Goal: Information Seeking & Learning: Learn about a topic

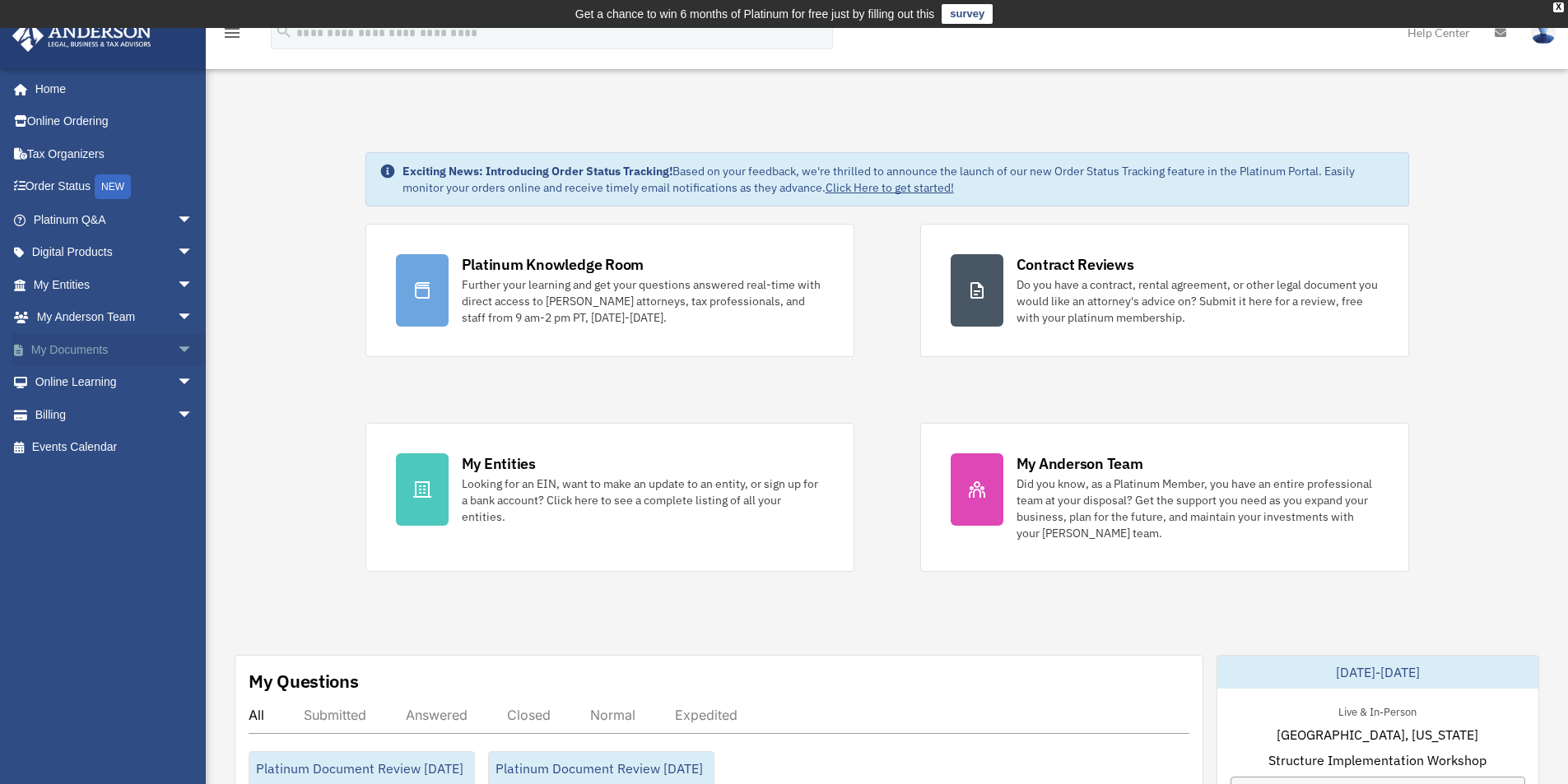
click at [104, 352] on link "My Documents arrow_drop_down" at bounding box center [114, 349] width 207 height 33
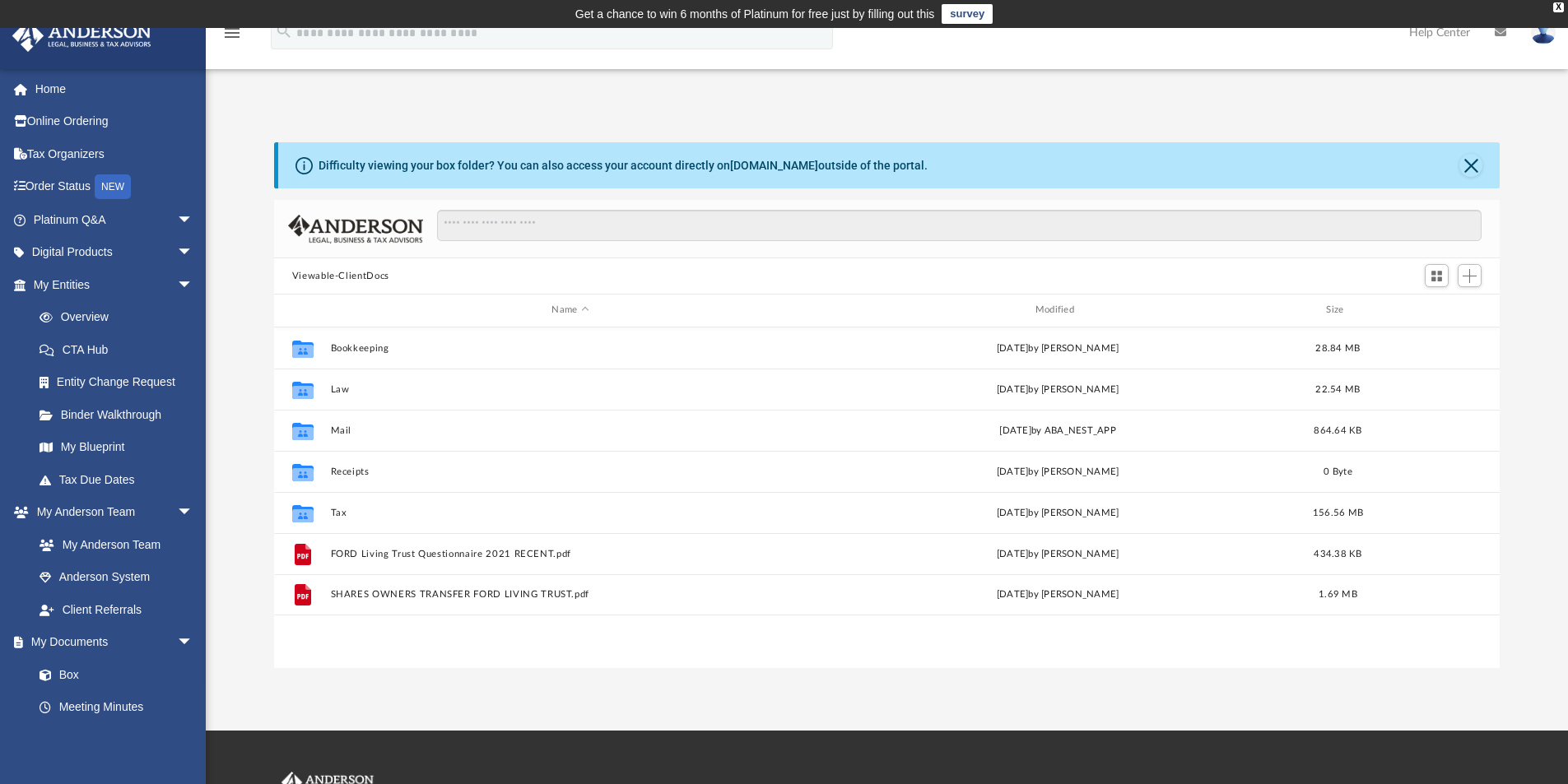
scroll to position [362, 1214]
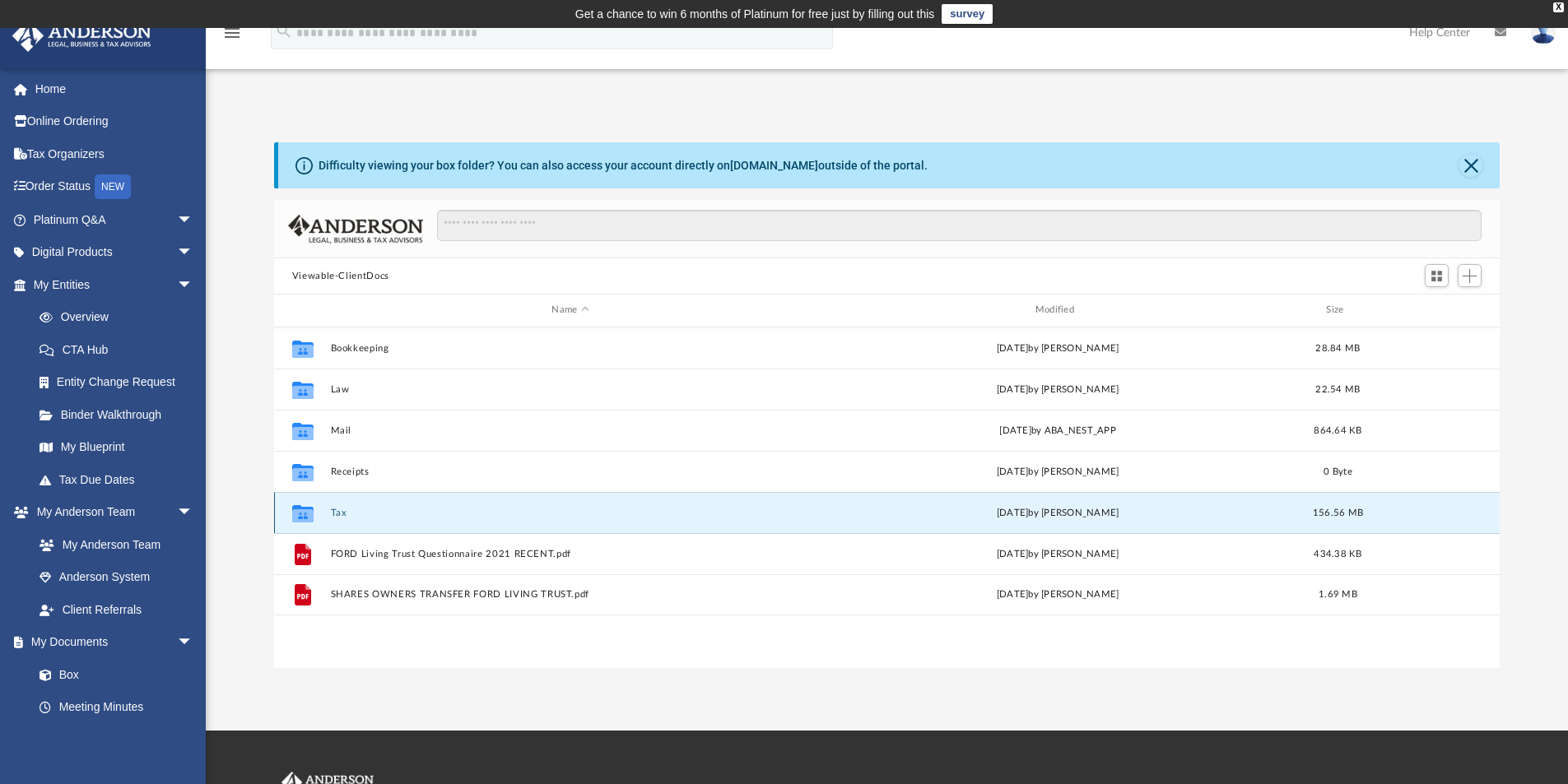
click at [341, 512] on button "Tax" at bounding box center [570, 512] width 480 height 10
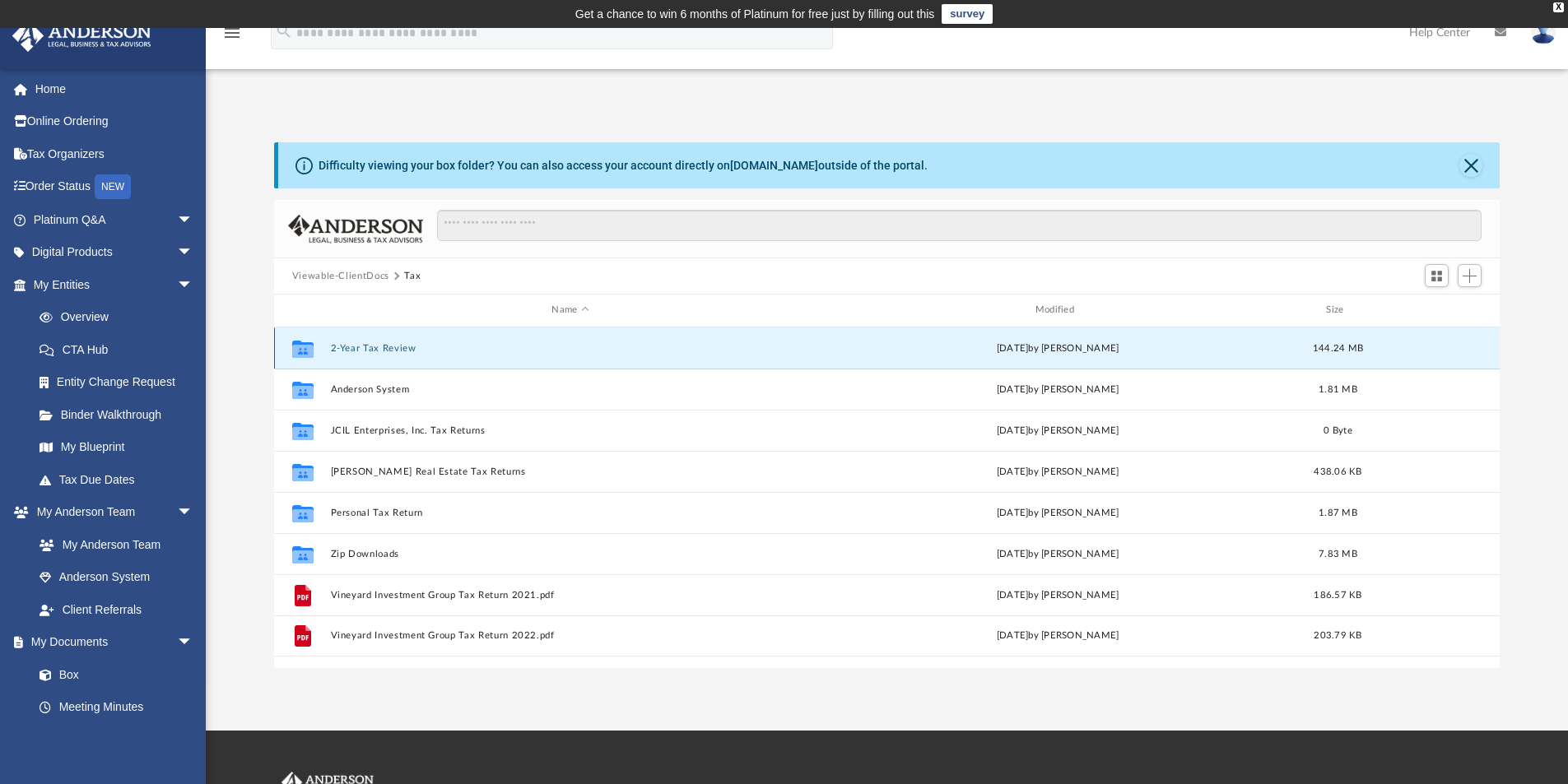
click at [376, 345] on button "2-Year Tax Review" at bounding box center [570, 348] width 480 height 10
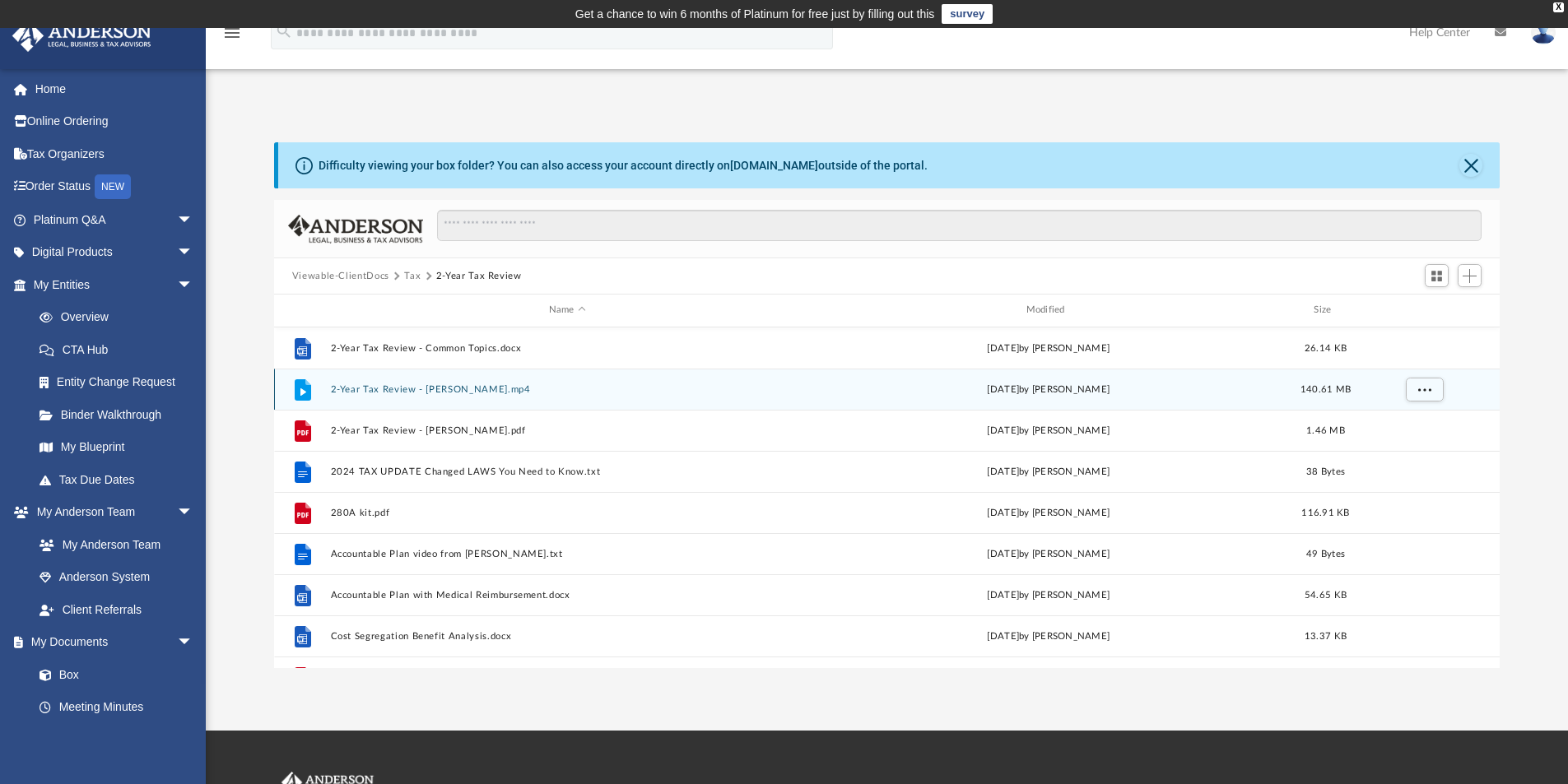
click at [440, 387] on button "2-Year Tax Review - Ford, Justin.mp4" at bounding box center [567, 389] width 474 height 10
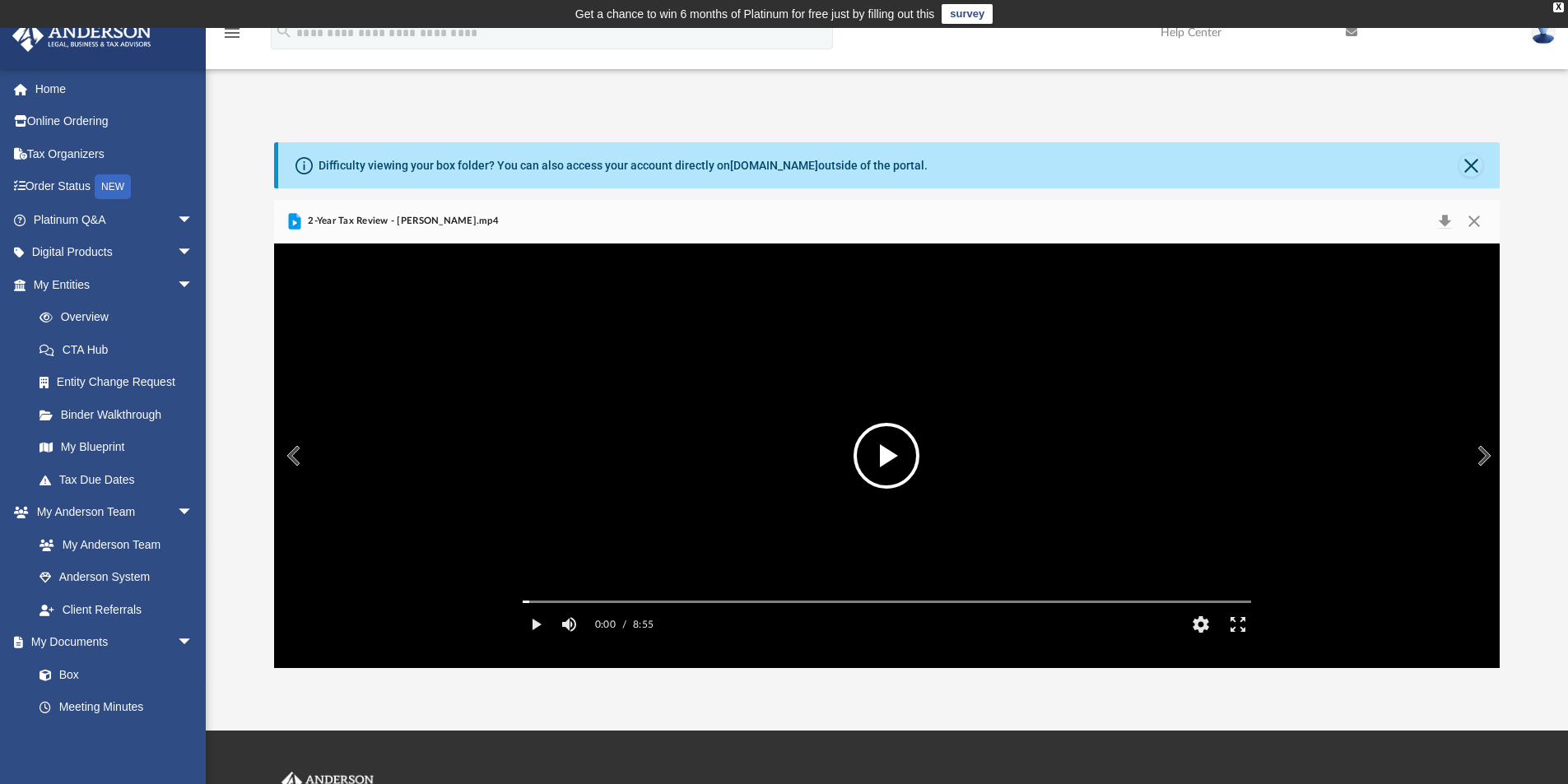
click at [904, 464] on button "File preview" at bounding box center [887, 456] width 66 height 66
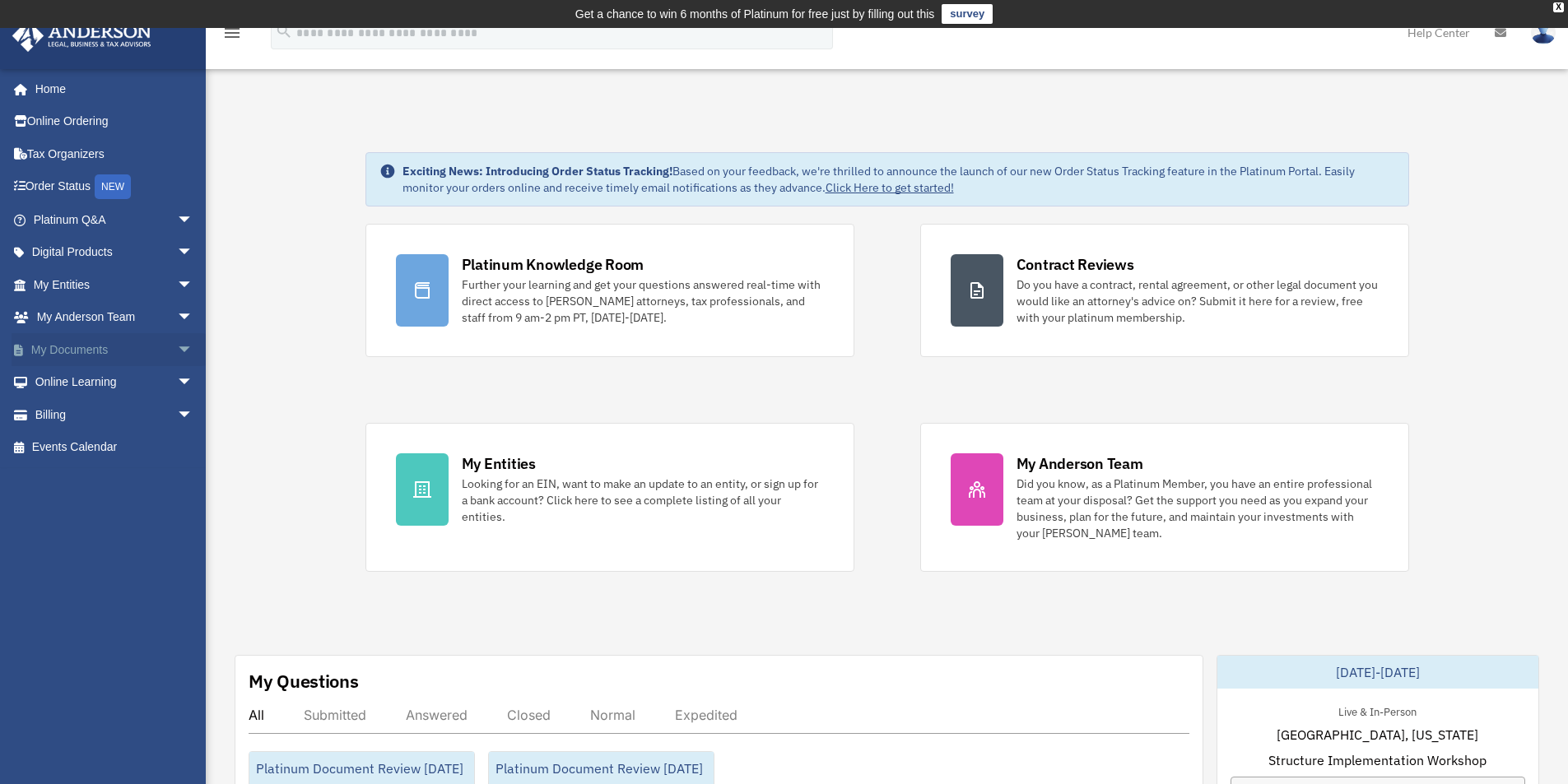
click at [177, 343] on span "arrow_drop_down" at bounding box center [193, 350] width 33 height 34
click at [66, 382] on link "Box" at bounding box center [120, 383] width 195 height 33
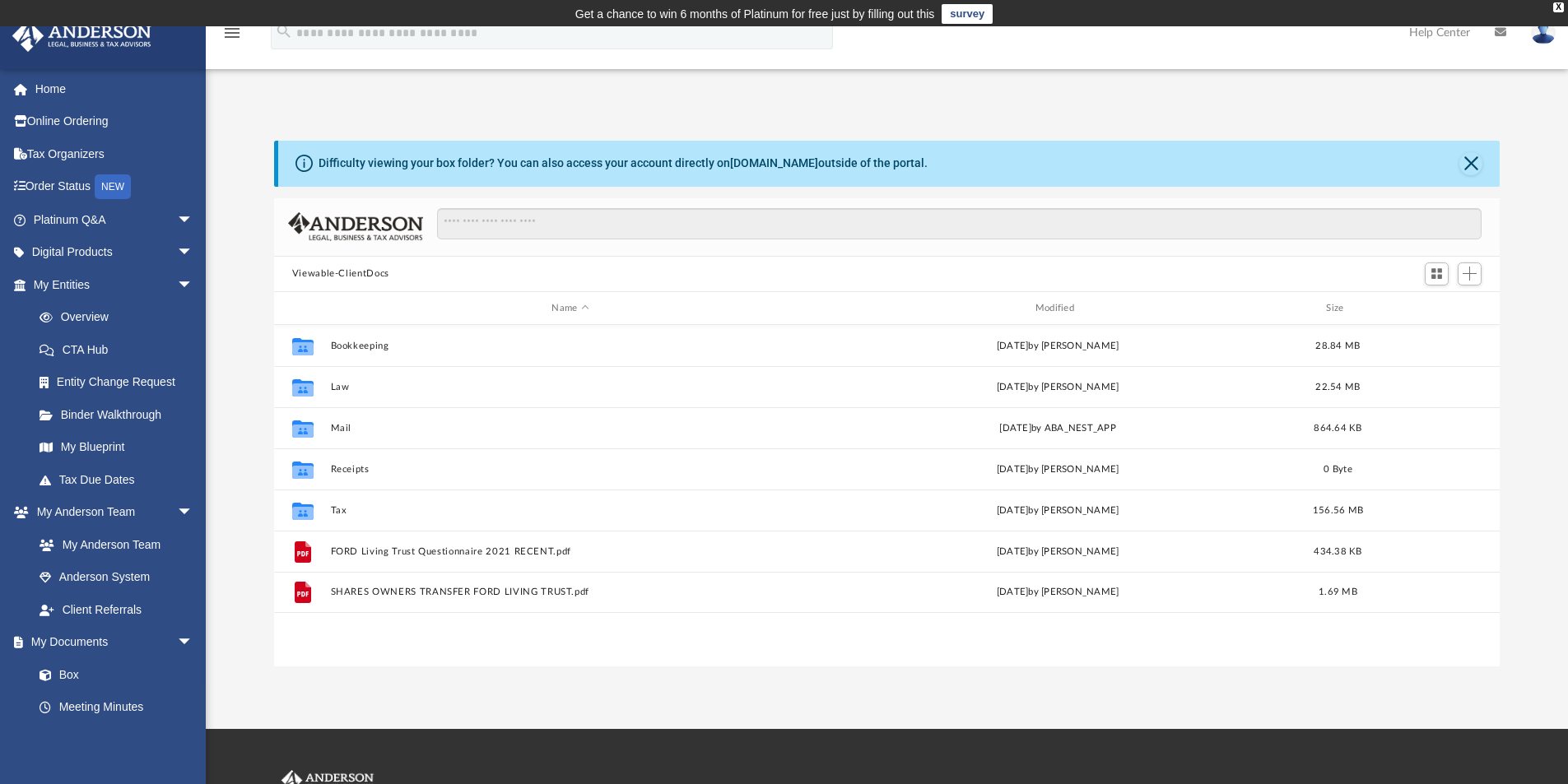
scroll to position [362, 1214]
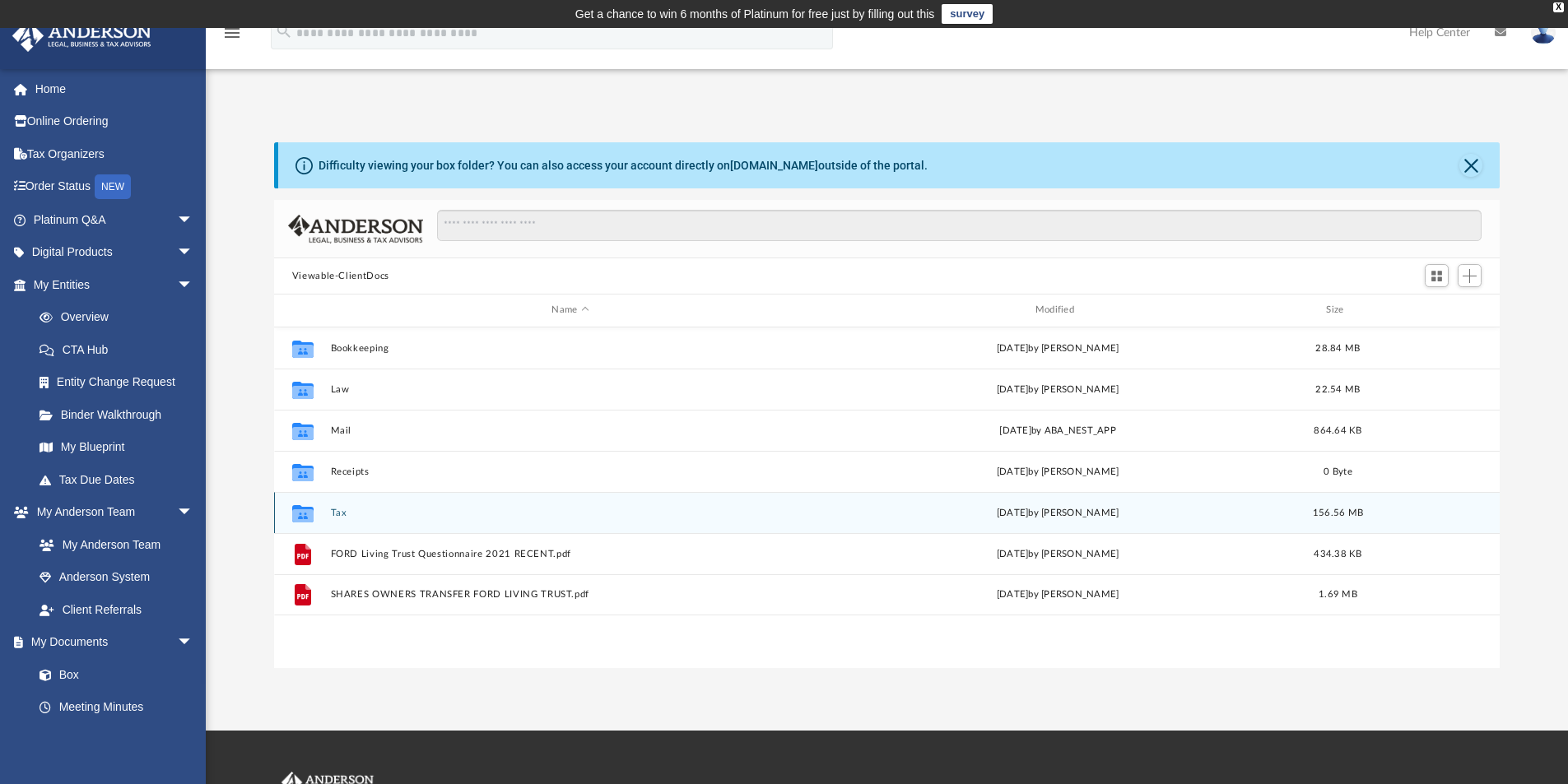
click at [338, 515] on button "Tax" at bounding box center [570, 512] width 480 height 10
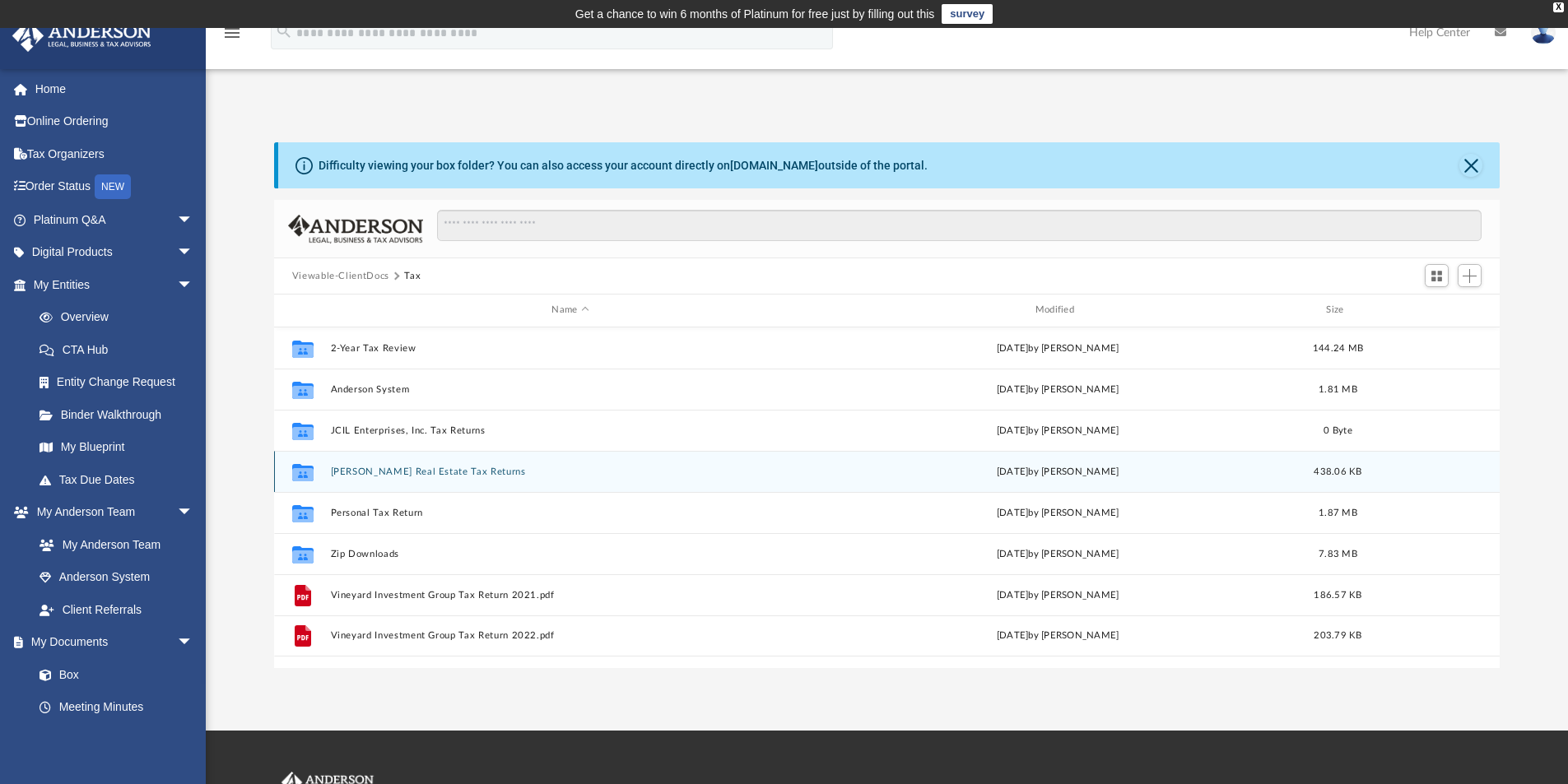
click at [412, 467] on button "[PERSON_NAME] Real Estate Tax Returns" at bounding box center [570, 471] width 480 height 10
